Goal: Information Seeking & Learning: Check status

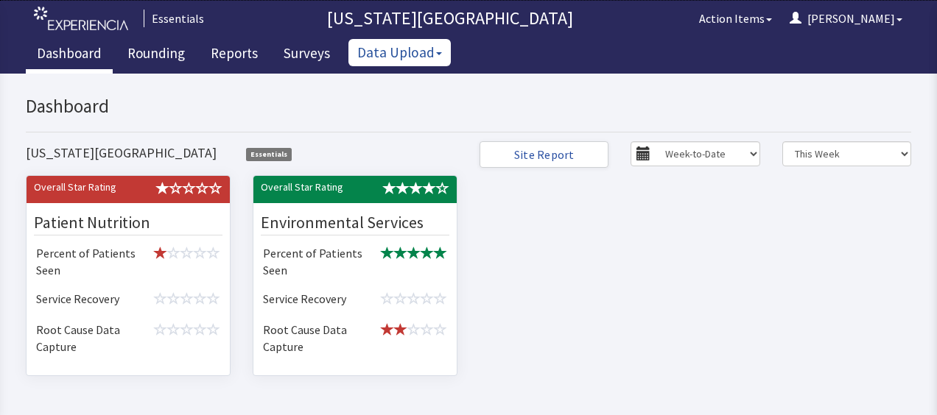
click at [410, 46] on button "Data Upload" at bounding box center [399, 52] width 102 height 27
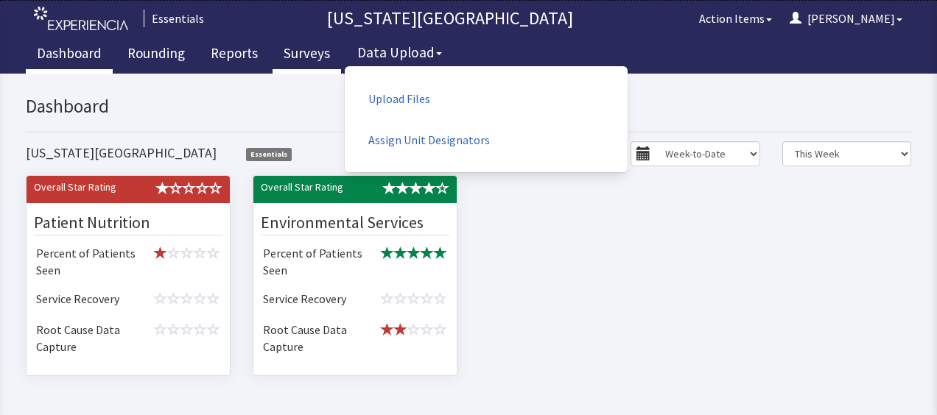
click at [315, 59] on link "Surveys" at bounding box center [307, 55] width 69 height 37
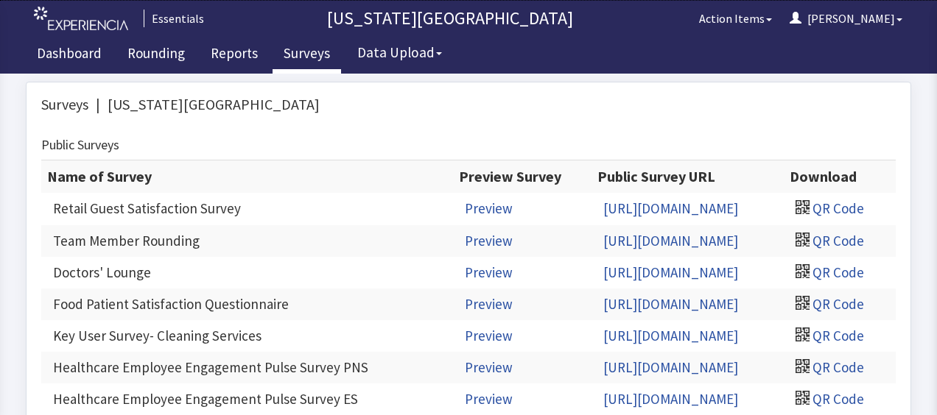
click at [226, 69] on link "Reports" at bounding box center [234, 55] width 69 height 37
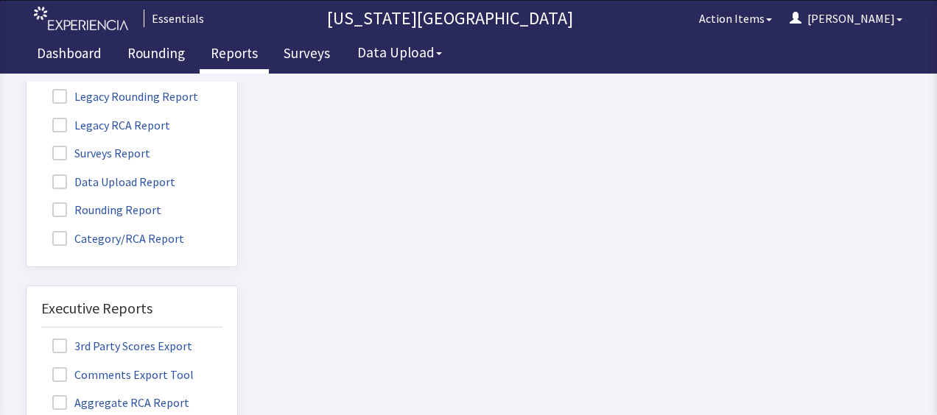
scroll to position [119, 0]
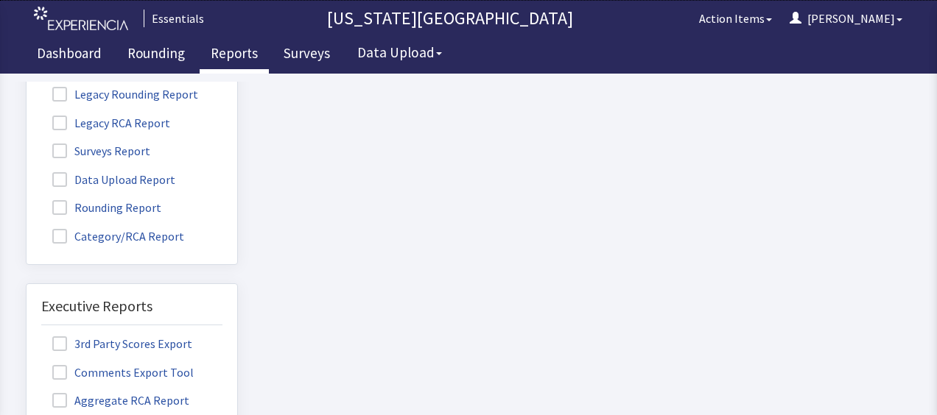
click at [57, 215] on span at bounding box center [59, 207] width 15 height 15
click at [27, 200] on input "Rounding Report" at bounding box center [27, 200] width 0 height 0
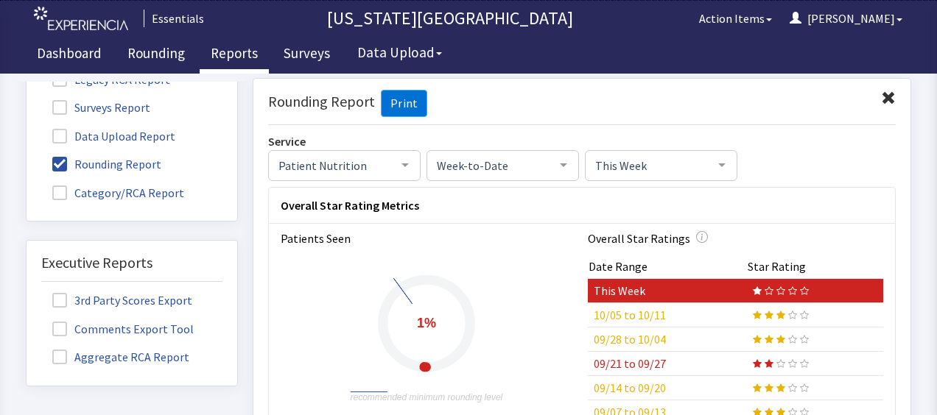
scroll to position [0, 0]
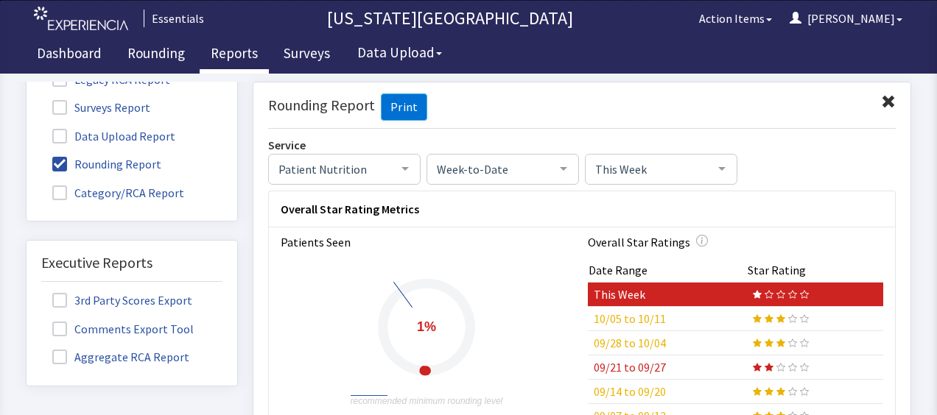
click at [63, 115] on span at bounding box center [59, 107] width 15 height 15
click at [27, 99] on input "Surveys Report" at bounding box center [27, 99] width 0 height 0
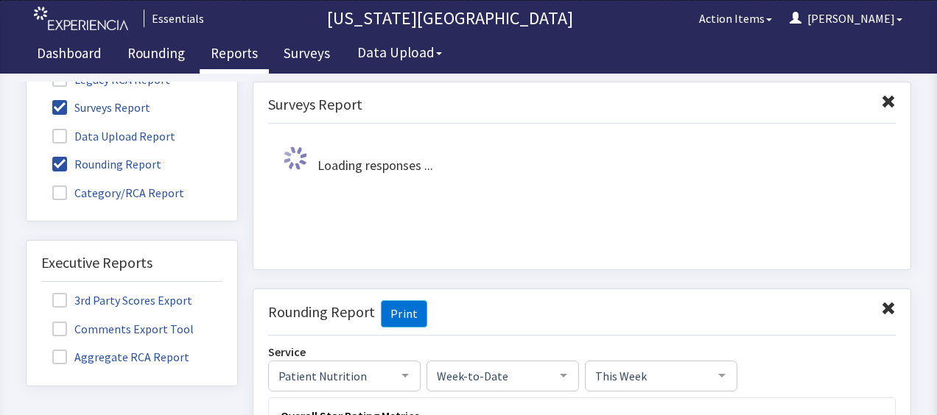
click at [59, 172] on span at bounding box center [59, 164] width 15 height 15
click at [27, 156] on input "Rounding Report" at bounding box center [27, 156] width 0 height 0
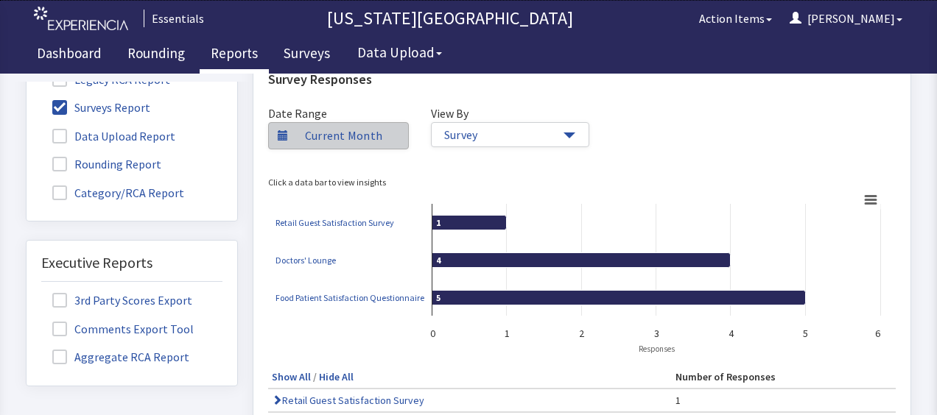
scroll to position [123, 0]
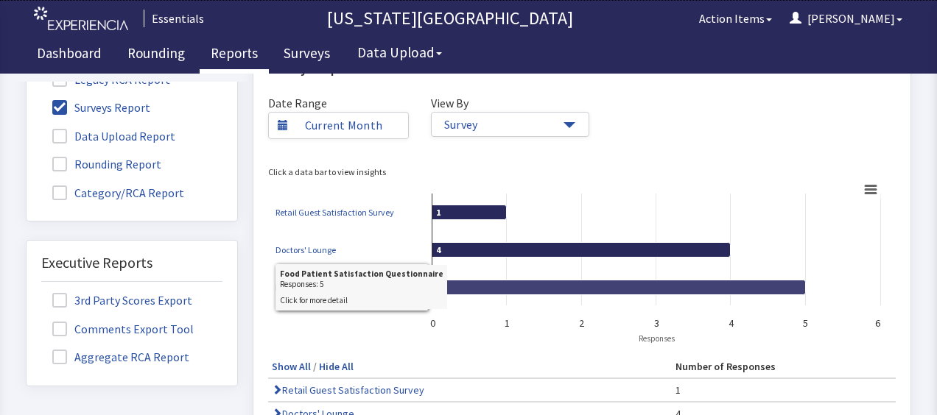
click at [558, 289] on icon at bounding box center [618, 287] width 373 height 15
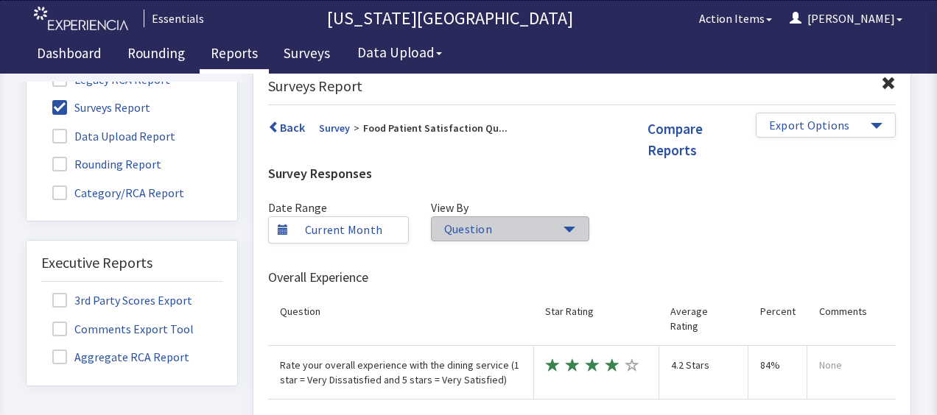
scroll to position [0, 0]
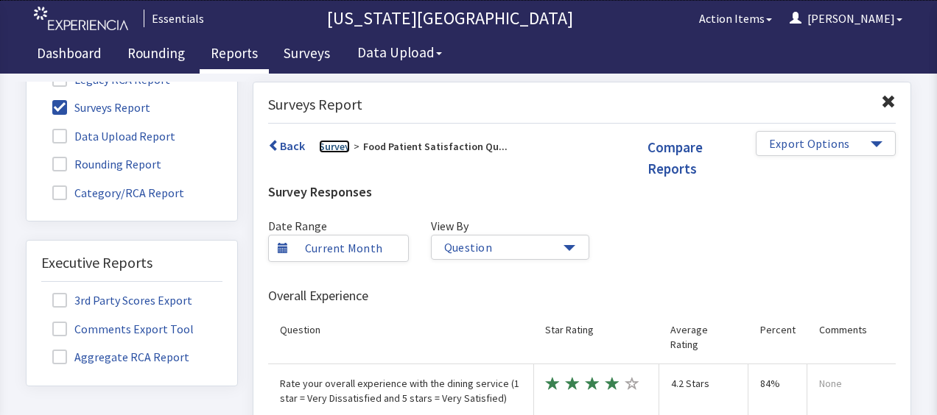
click at [330, 144] on link "Survey" at bounding box center [334, 146] width 31 height 13
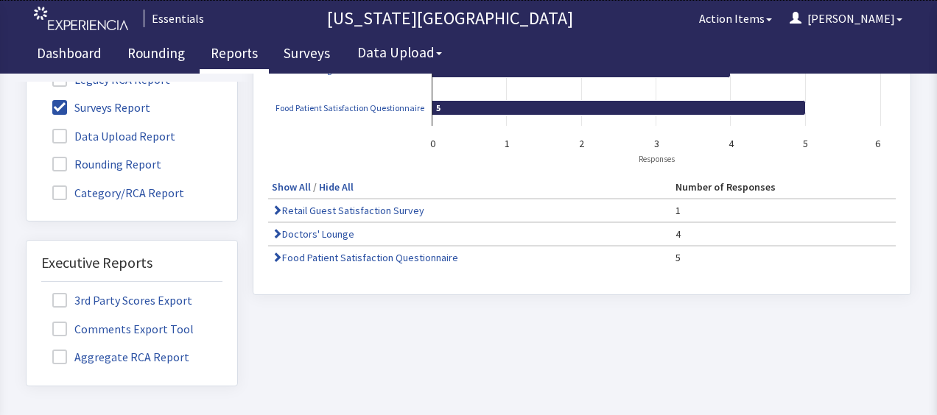
scroll to position [303, 0]
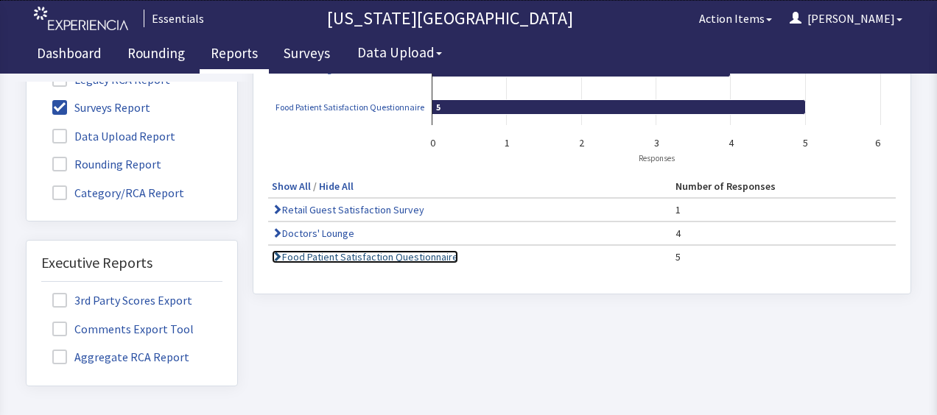
click at [385, 259] on link "Food Patient Satisfaction Questionnaire" at bounding box center [365, 256] width 186 height 13
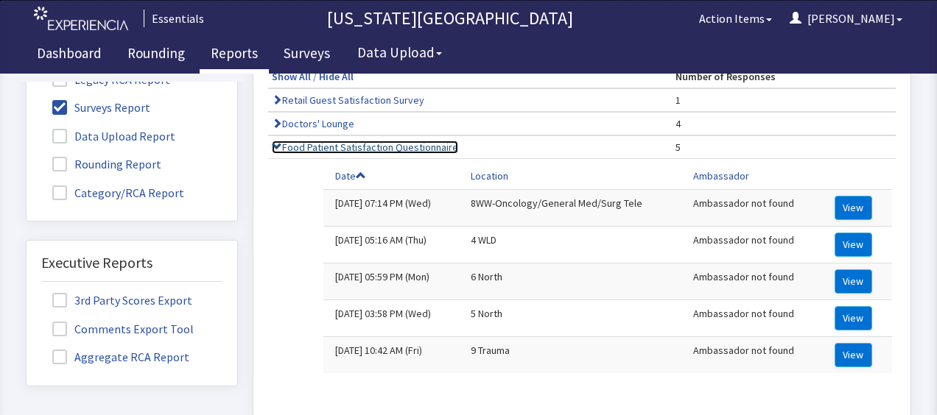
scroll to position [424, 0]
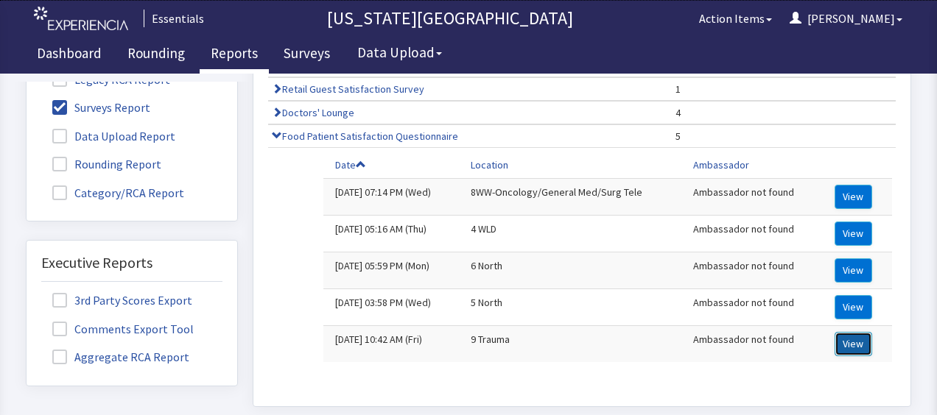
click at [847, 348] on button "View" at bounding box center [854, 344] width 38 height 24
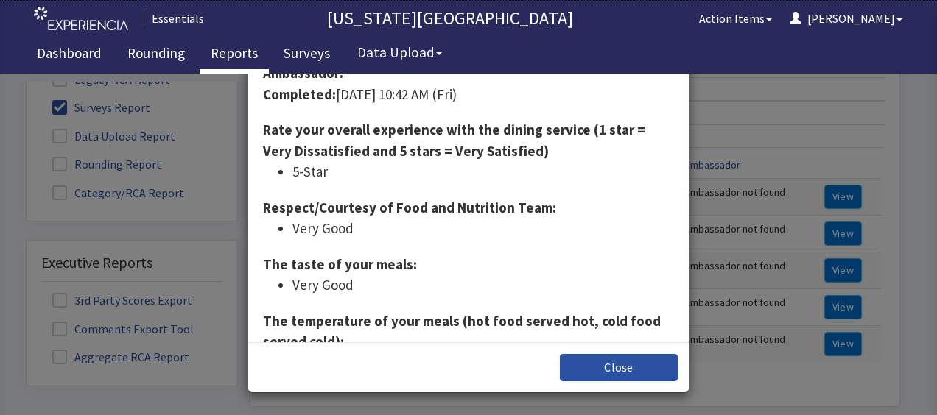
scroll to position [0, 0]
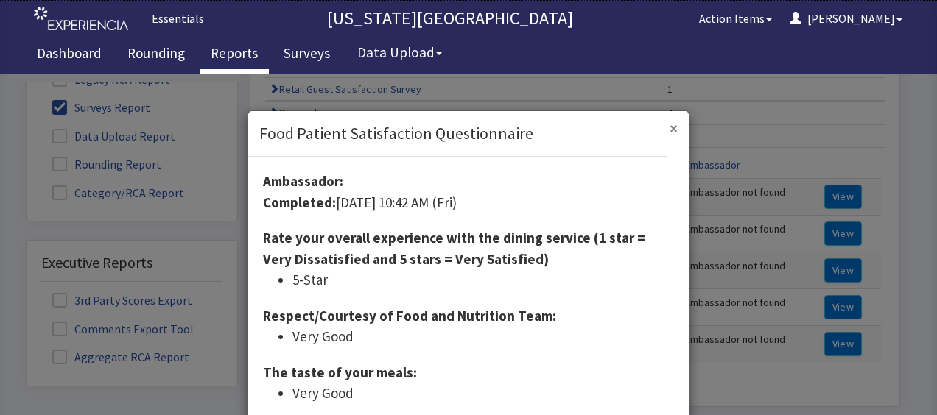
click at [670, 132] on span "×" at bounding box center [674, 129] width 8 height 20
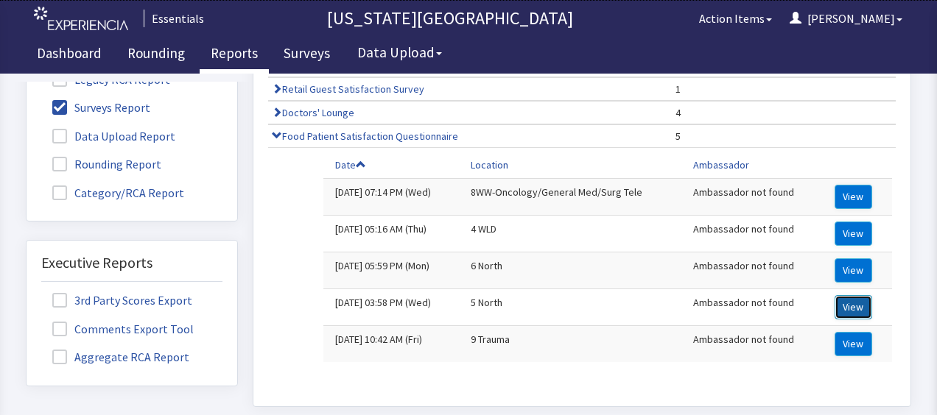
click at [852, 298] on button "View" at bounding box center [854, 307] width 38 height 24
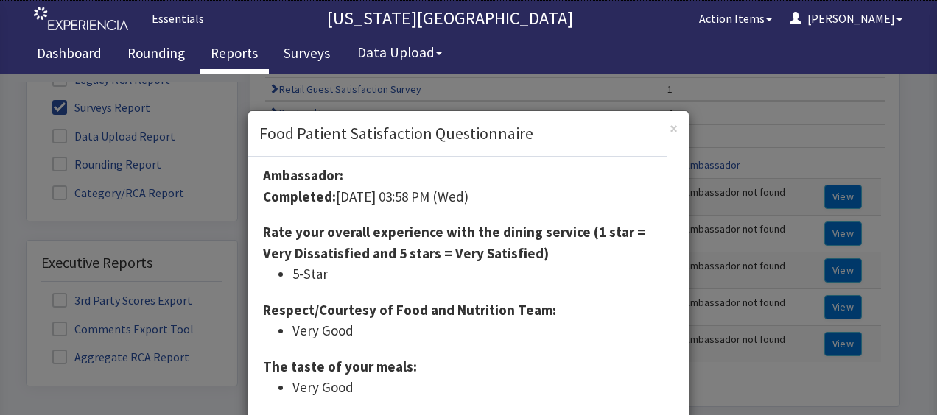
scroll to position [0, 0]
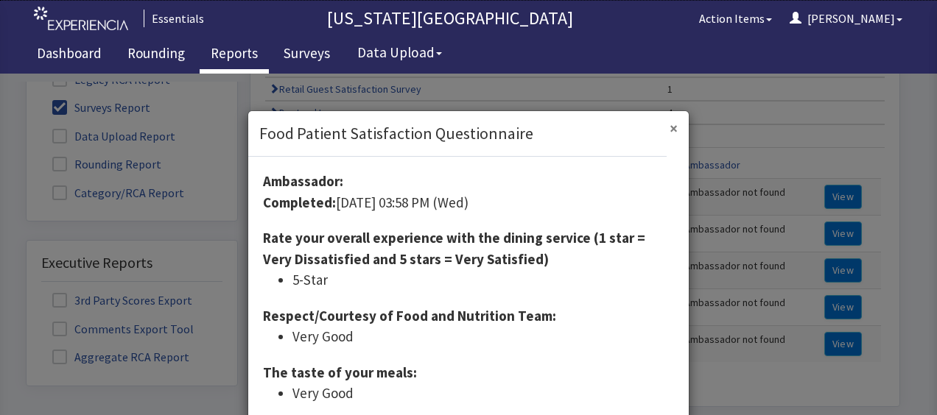
click at [670, 124] on span "×" at bounding box center [674, 129] width 8 height 20
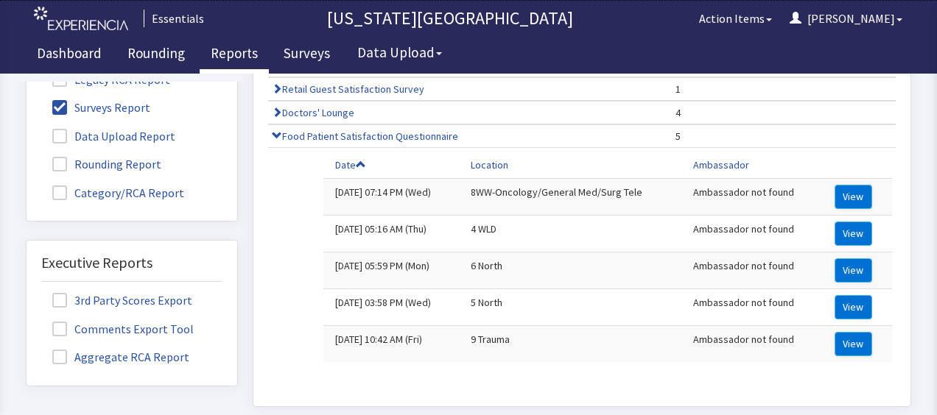
scroll to position [162, 0]
click at [835, 262] on button "View" at bounding box center [854, 271] width 38 height 24
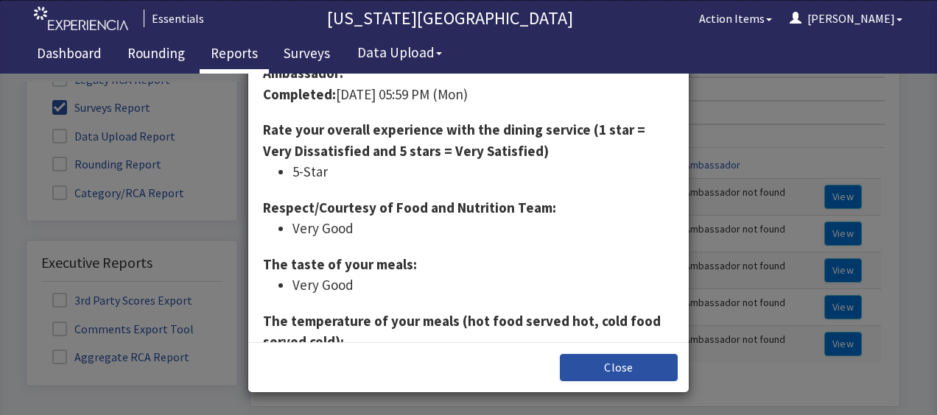
scroll to position [0, 0]
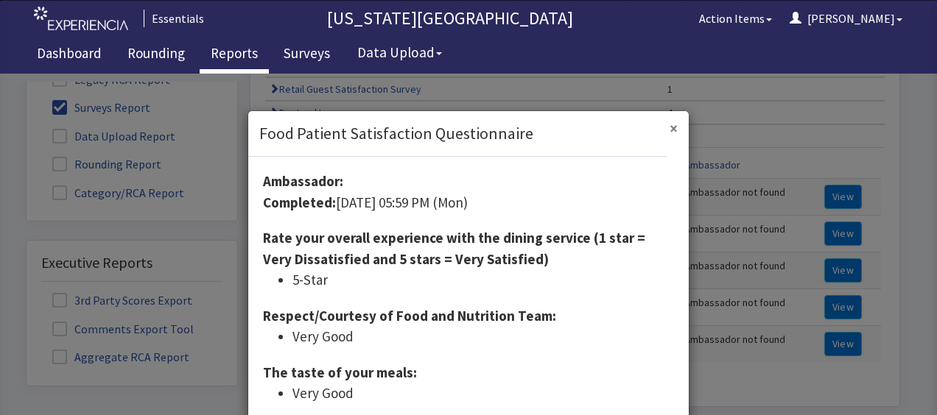
click at [670, 121] on span "×" at bounding box center [674, 129] width 8 height 20
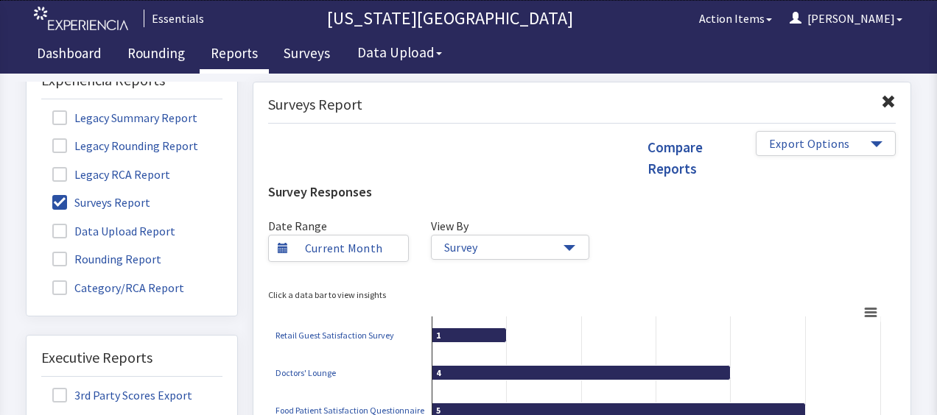
click at [59, 267] on span at bounding box center [59, 259] width 15 height 15
click at [27, 251] on input "Rounding Report" at bounding box center [27, 251] width 0 height 0
click at [63, 210] on span at bounding box center [59, 202] width 15 height 15
click at [27, 194] on input "Surveys Report" at bounding box center [27, 194] width 0 height 0
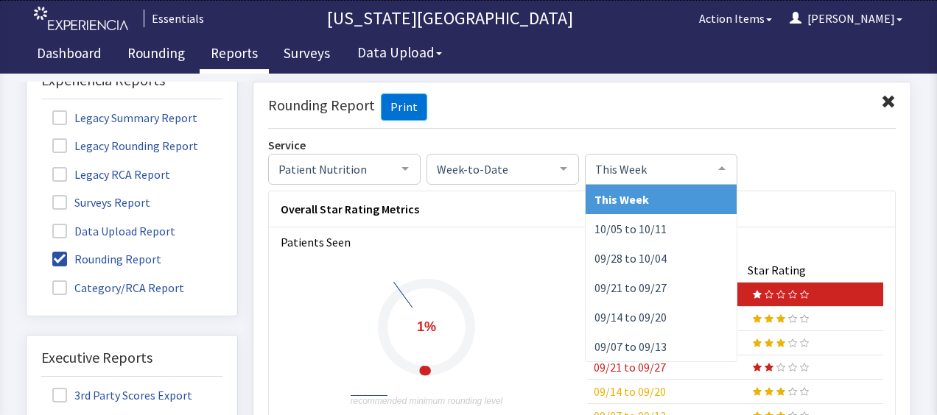
click at [645, 166] on span "This Week" at bounding box center [649, 168] width 116 height 16
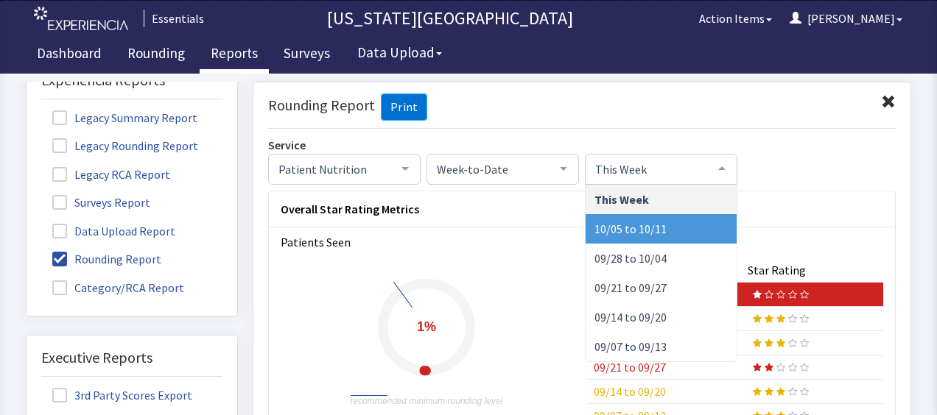
click at [625, 222] on span "10/05 to 10/11" at bounding box center [630, 228] width 72 height 15
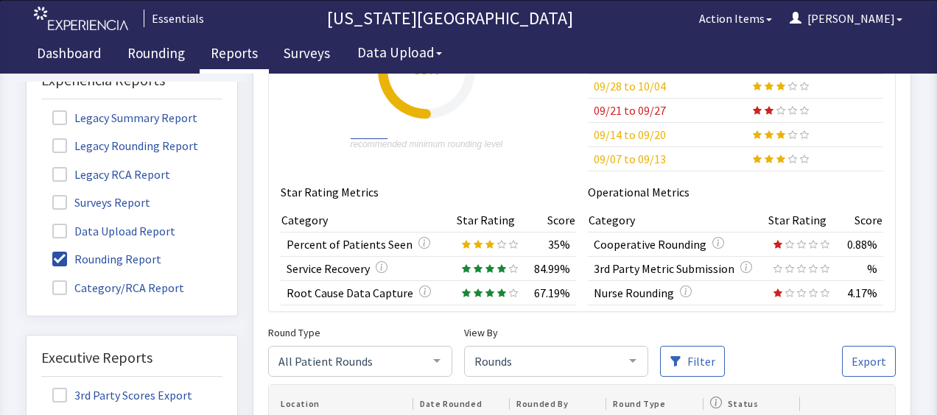
scroll to position [251, 0]
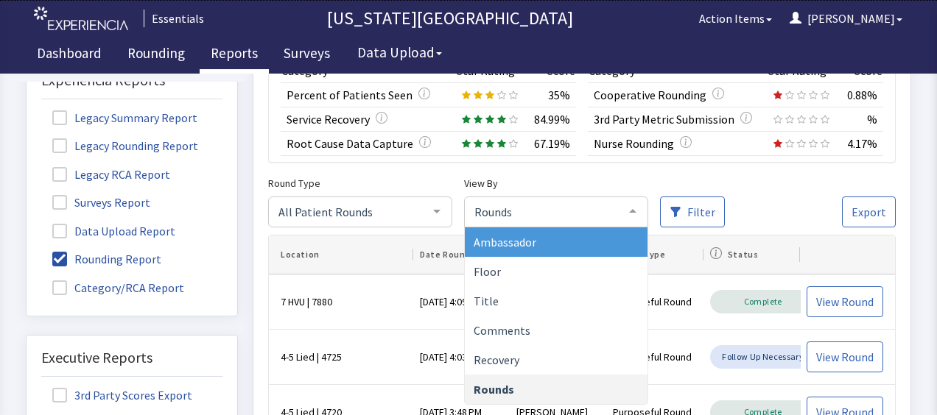
click at [572, 219] on div "Rounds" at bounding box center [556, 212] width 184 height 31
click at [584, 242] on span "Ambassador" at bounding box center [556, 242] width 183 height 29
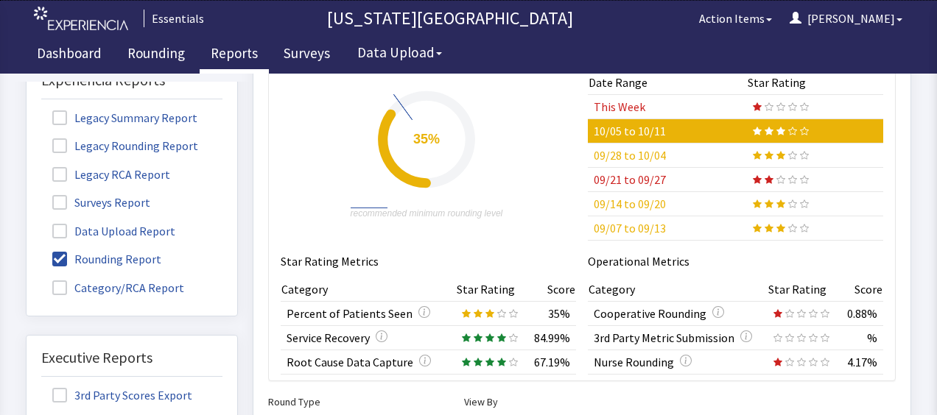
scroll to position [0, 0]
